Goal: Check status

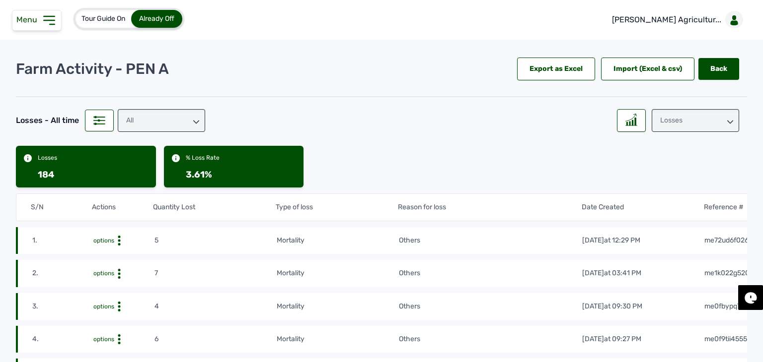
click at [37, 23] on span "Menu" at bounding box center [28, 19] width 25 height 9
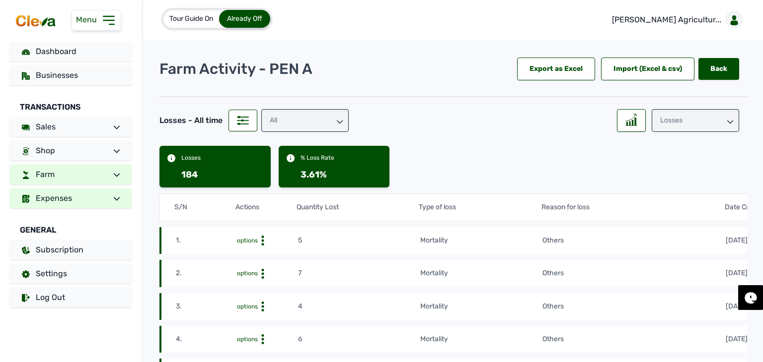
click at [65, 196] on span "Expenses" at bounding box center [54, 198] width 36 height 9
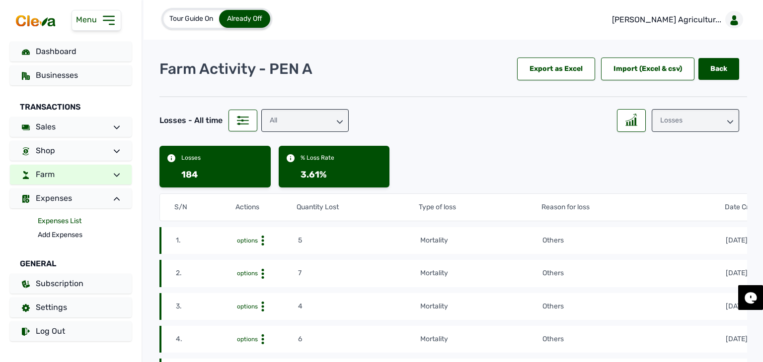
click at [64, 221] on link "Expenses List" at bounding box center [85, 222] width 94 height 14
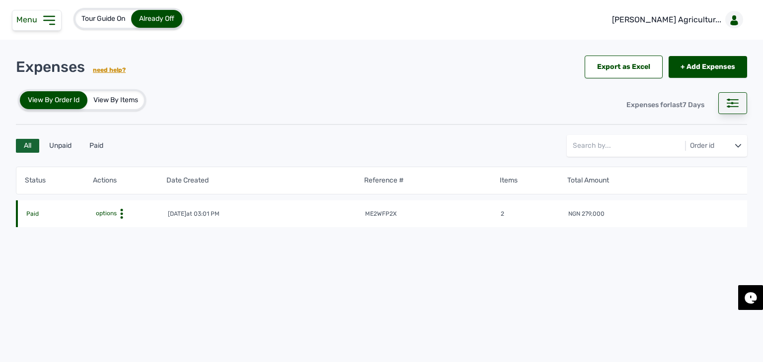
click at [723, 105] on div at bounding box center [732, 103] width 29 height 22
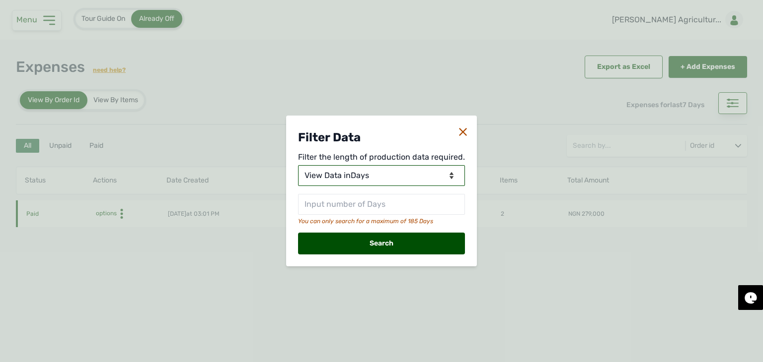
click at [389, 178] on select "View Data for [DATE] View Data in Days View Data in Months View Data in Between…" at bounding box center [381, 175] width 167 height 21
select select "Months"
click at [299, 165] on select "View Data for [DATE] View Data in Days View Data in Months View Data in Between…" at bounding box center [381, 175] width 167 height 21
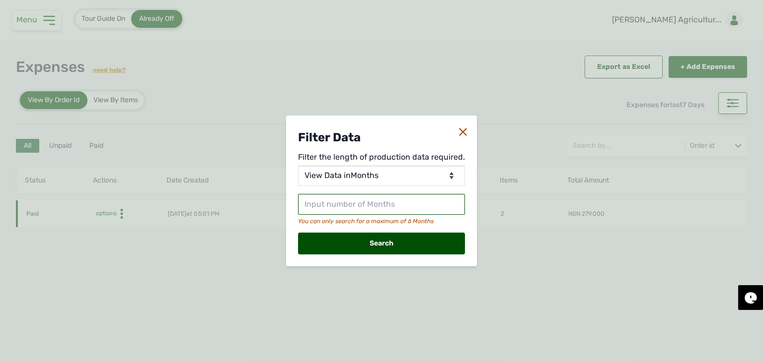
click at [372, 207] on input "text" at bounding box center [381, 204] width 167 height 21
type input "3"
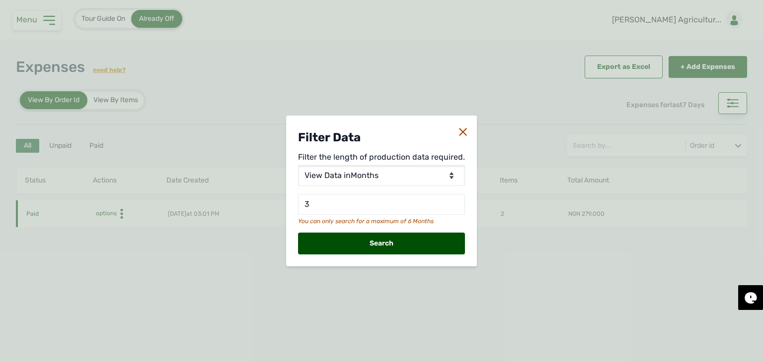
click at [393, 247] on div "Search" at bounding box center [381, 244] width 167 height 22
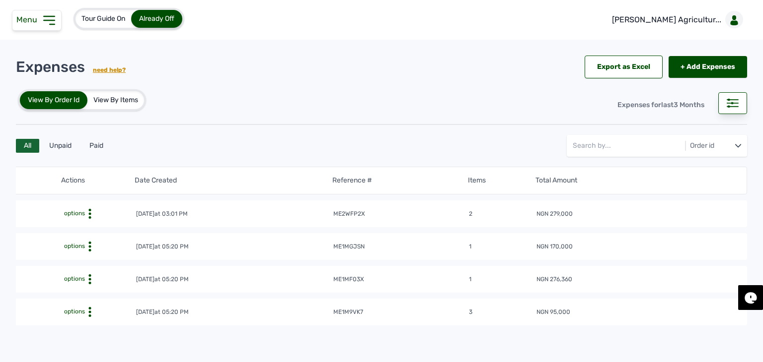
click at [33, 23] on span "Menu" at bounding box center [28, 19] width 25 height 9
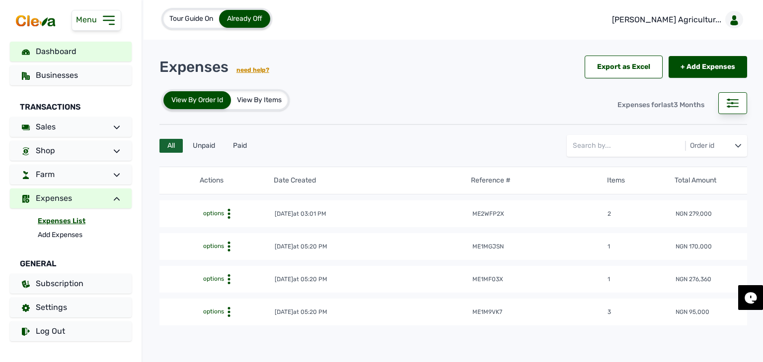
click at [70, 55] on span "Dashboard" at bounding box center [56, 51] width 41 height 9
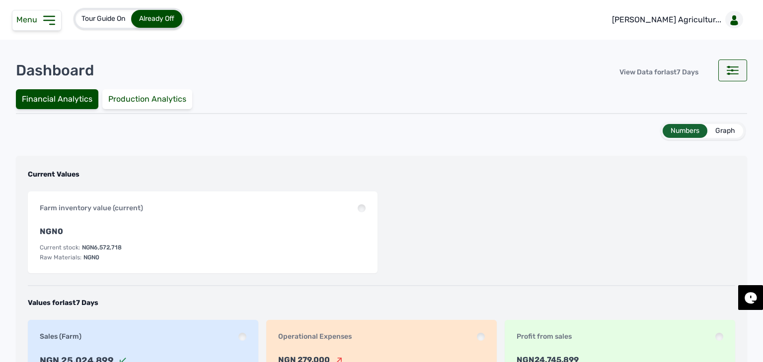
click at [727, 77] on div at bounding box center [732, 71] width 29 height 22
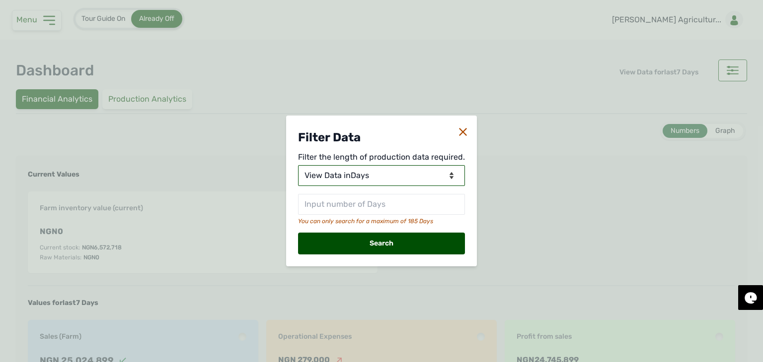
click at [377, 176] on select "View Data for [DATE] View Data in Days View Data in Months View Data in Between…" at bounding box center [381, 175] width 167 height 21
select select "Months"
click at [299, 165] on select "View Data for [DATE] View Data in Days View Data in Months View Data in Between…" at bounding box center [381, 175] width 167 height 21
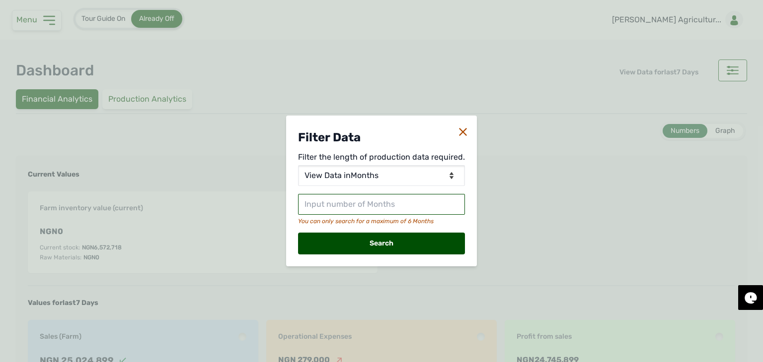
click at [370, 209] on input "text" at bounding box center [381, 204] width 167 height 21
type input "3"
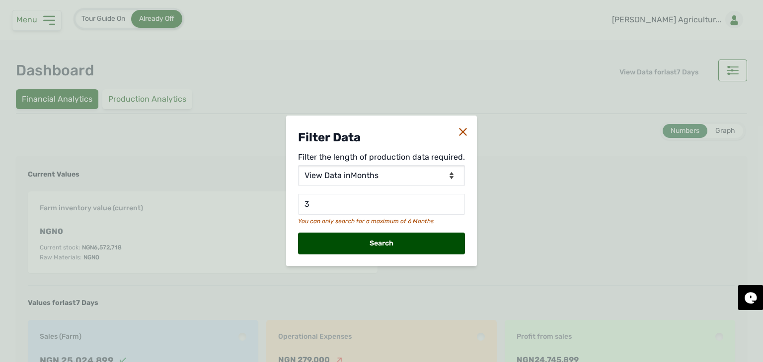
click at [381, 246] on div "Search" at bounding box center [381, 244] width 167 height 22
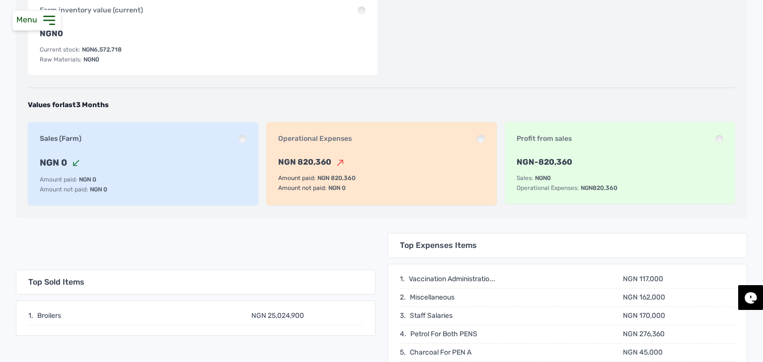
scroll to position [199, 0]
